Goal: Find specific page/section: Find specific page/section

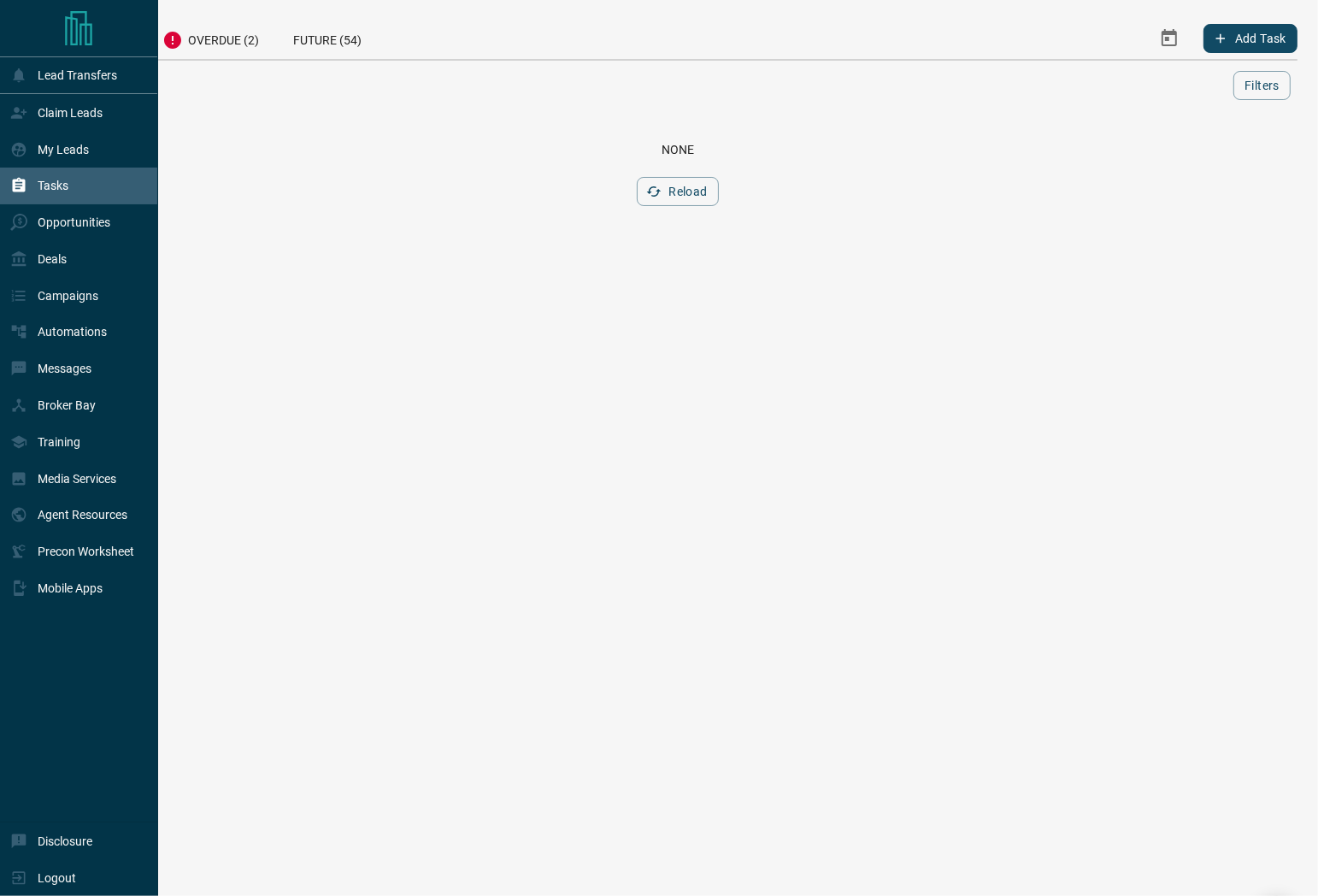
click at [18, 185] on icon at bounding box center [18, 185] width 17 height 17
click at [84, 150] on p "My Leads" at bounding box center [63, 149] width 51 height 14
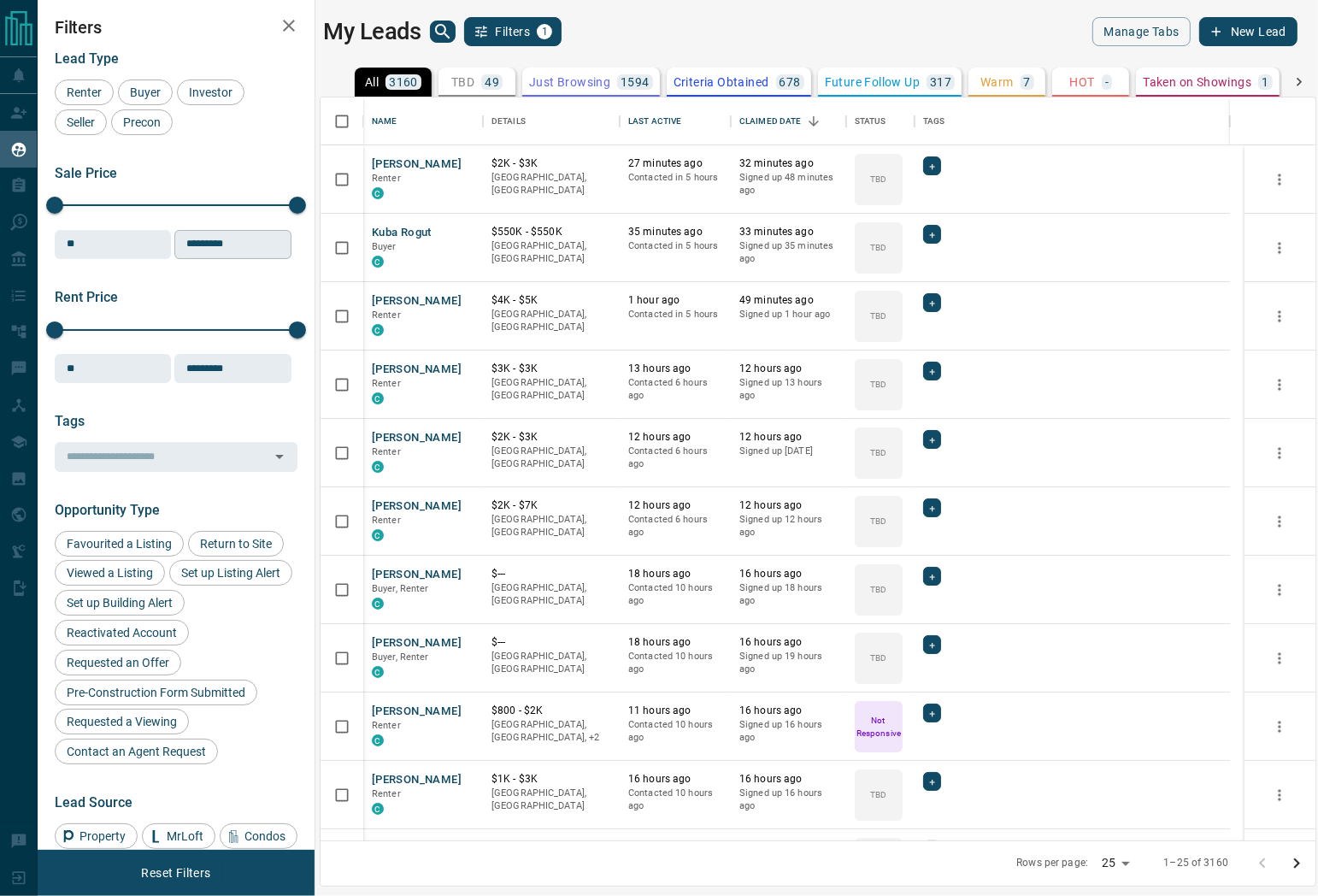
scroll to position [728, 979]
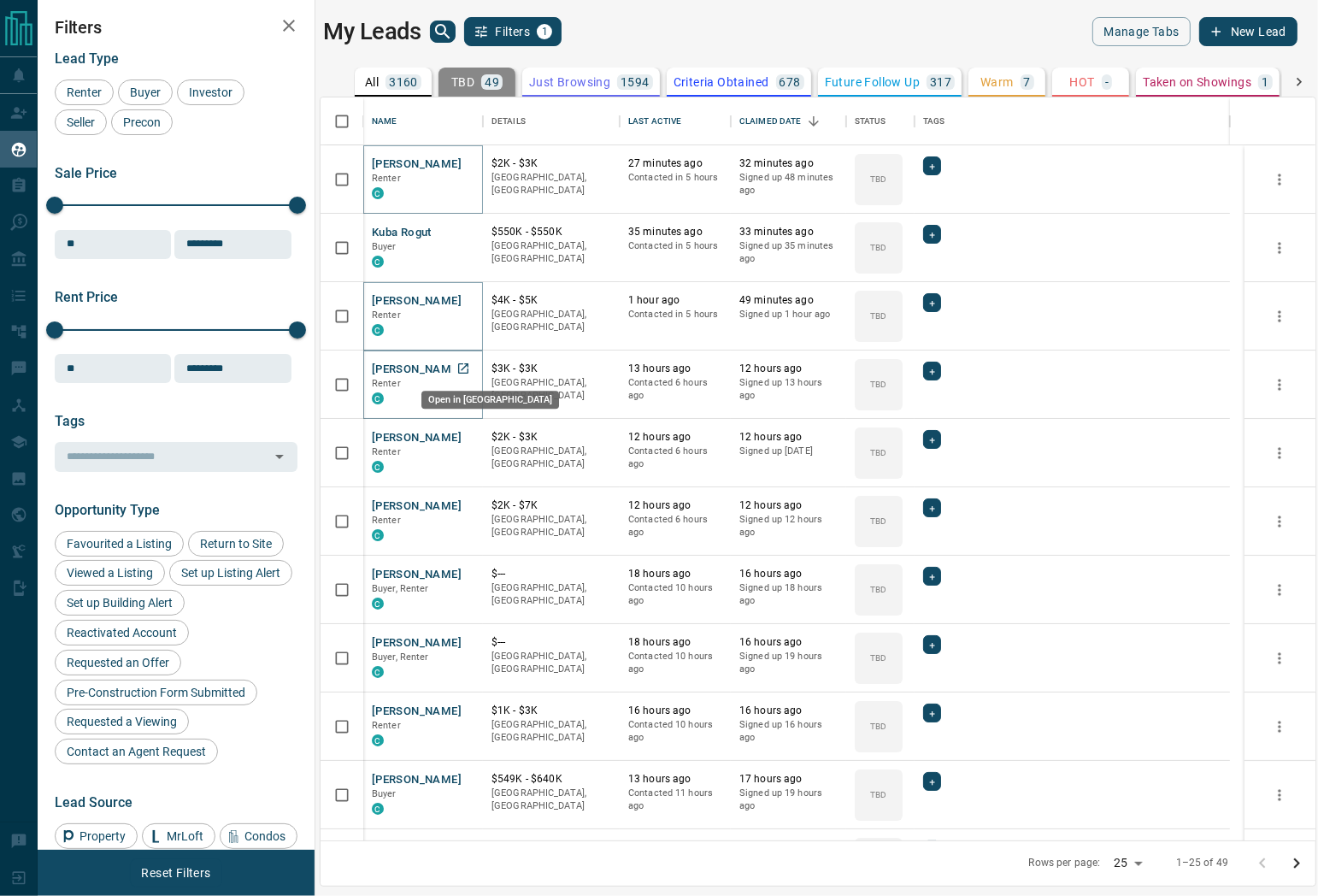
drag, startPoint x: 464, startPoint y: 371, endPoint x: 464, endPoint y: 399, distance: 28.0
drag, startPoint x: 462, startPoint y: 444, endPoint x: 462, endPoint y: 464, distance: 20.0
drag, startPoint x: 460, startPoint y: 579, endPoint x: 441, endPoint y: 627, distance: 51.6
drag, startPoint x: 455, startPoint y: 646, endPoint x: 437, endPoint y: 648, distance: 18.1
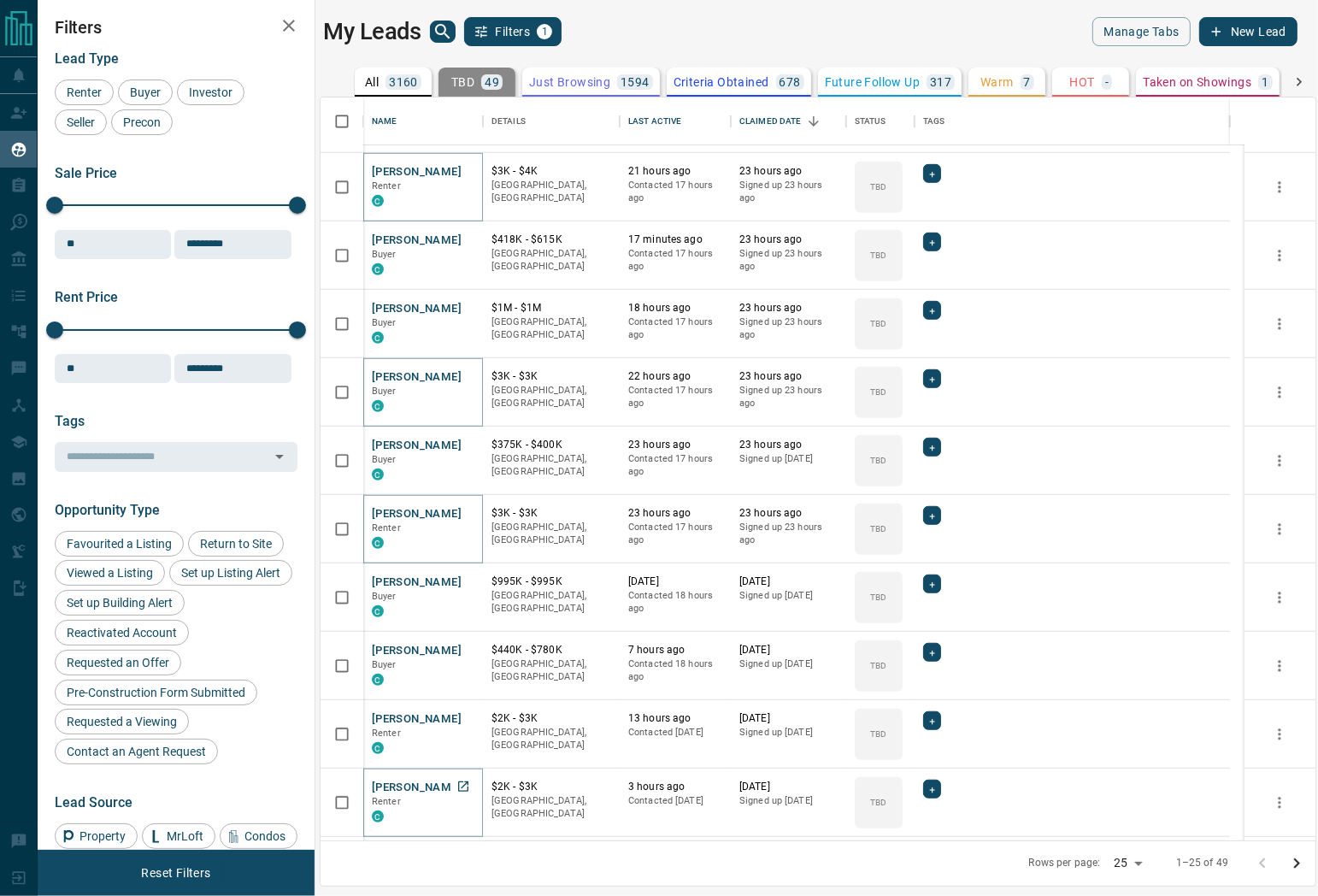
scroll to position [1013, 0]
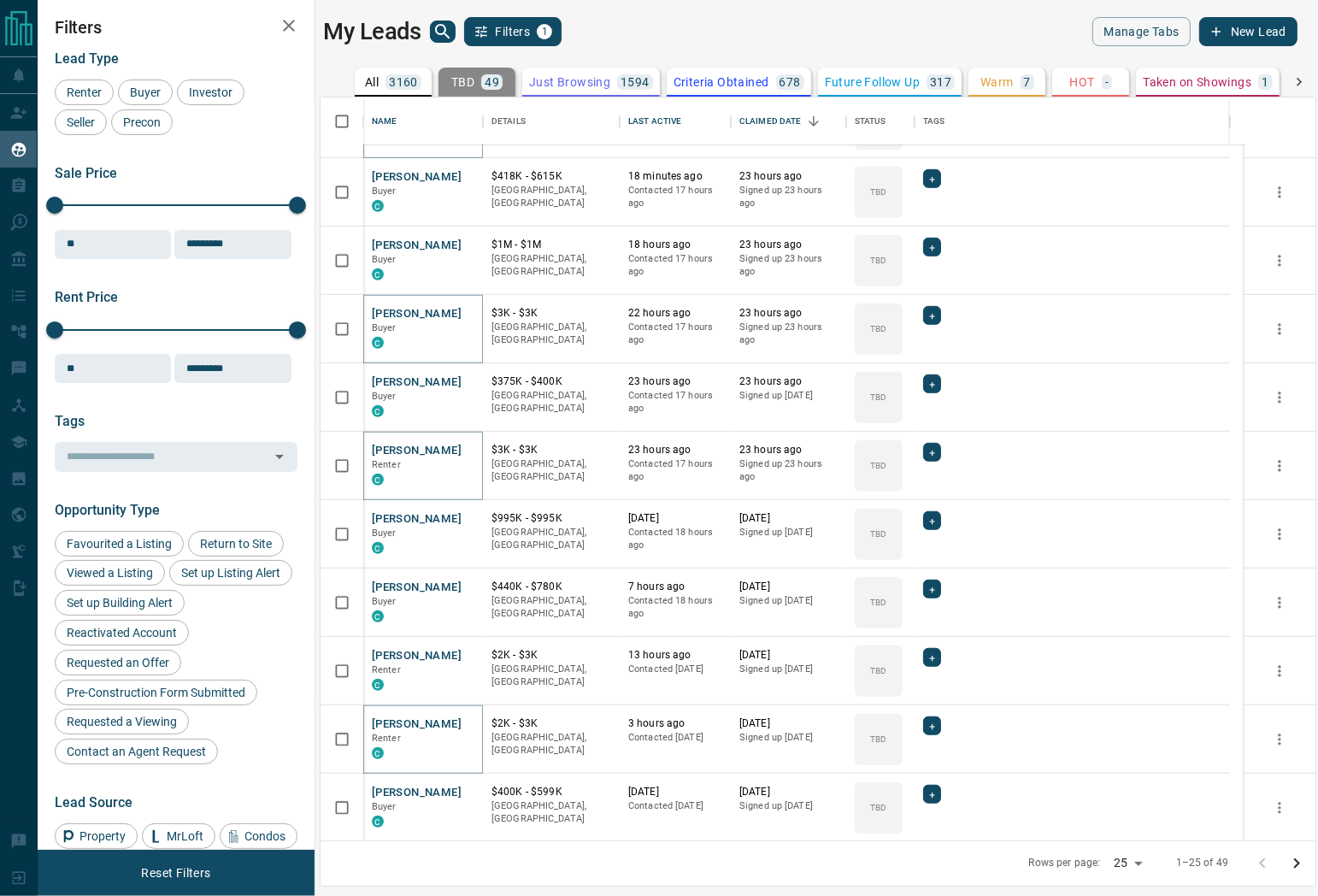
click at [780, 55] on main "My Leads Filters 1 Manage Tabs New Lead All 3160 TBD 49 Do Not Contact - Not Re…" at bounding box center [810, 436] width 974 height 840
